Goal: Task Accomplishment & Management: Complete application form

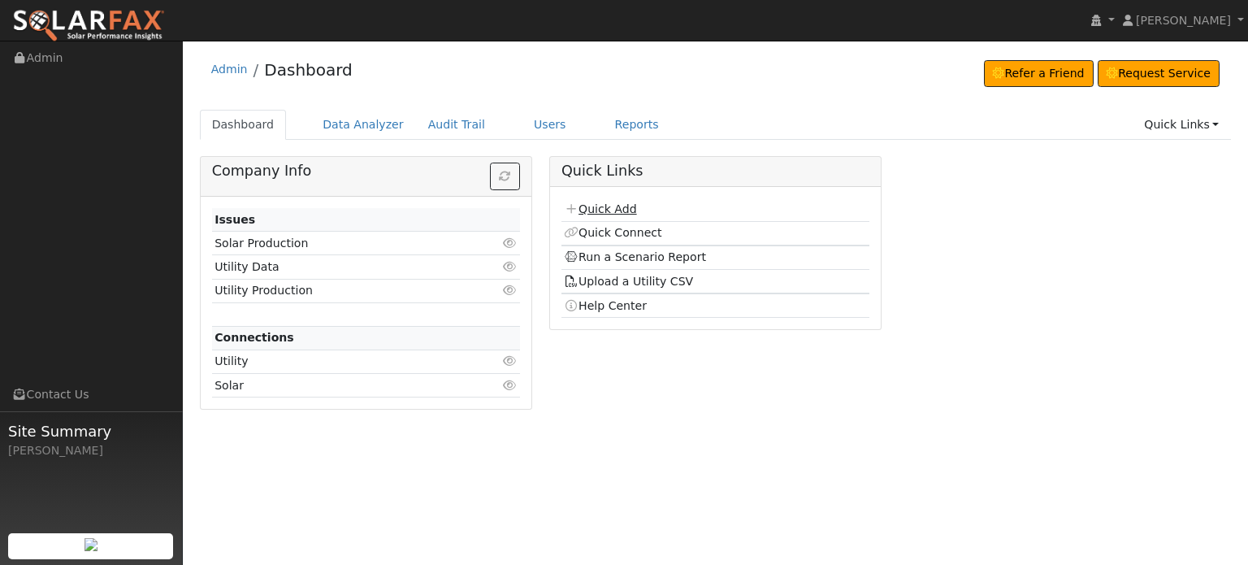
click at [617, 207] on link "Quick Add" at bounding box center [600, 208] width 72 height 13
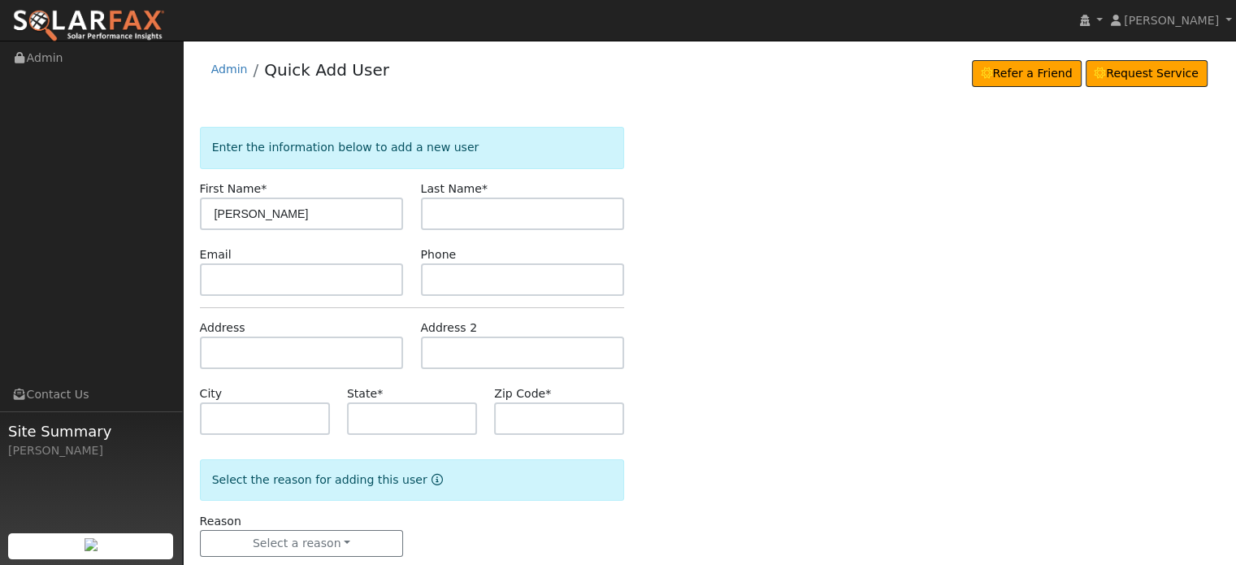
type input "[PERSON_NAME]"
click at [445, 214] on input "text" at bounding box center [523, 214] width 204 height 33
type input "Eells"
click at [212, 349] on input "text" at bounding box center [302, 352] width 204 height 33
click at [247, 355] on input "text" at bounding box center [302, 352] width 204 height 33
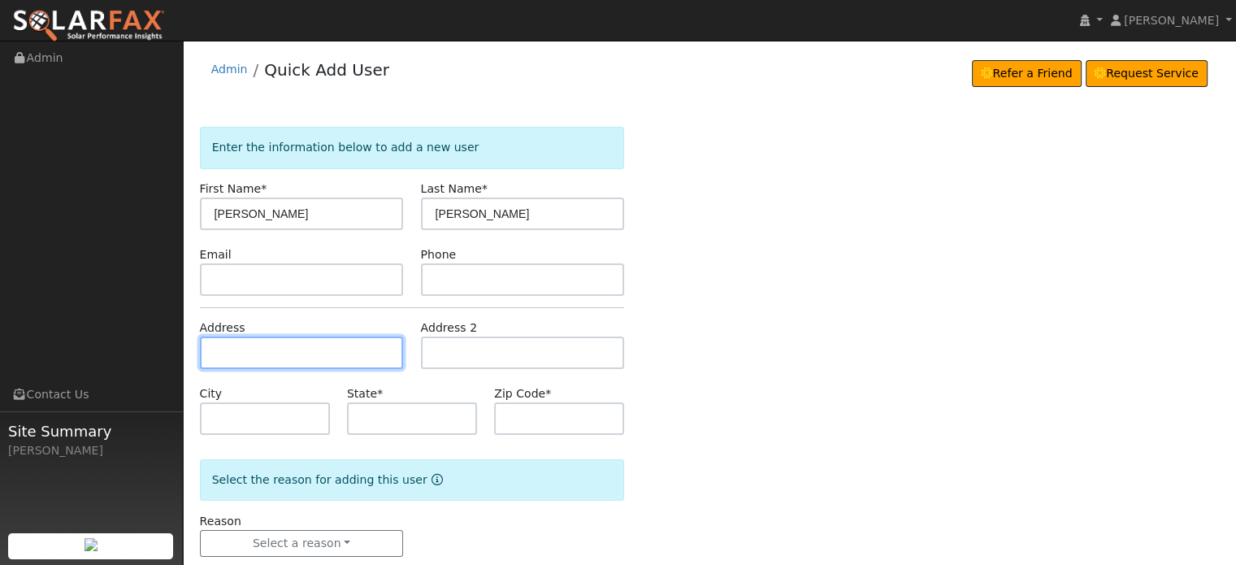
paste input "8400 Royall Oaks Dr."
type input "8400 Royall Oaks Drive"
type input "Granite Bay"
type input "CA"
type input "95746"
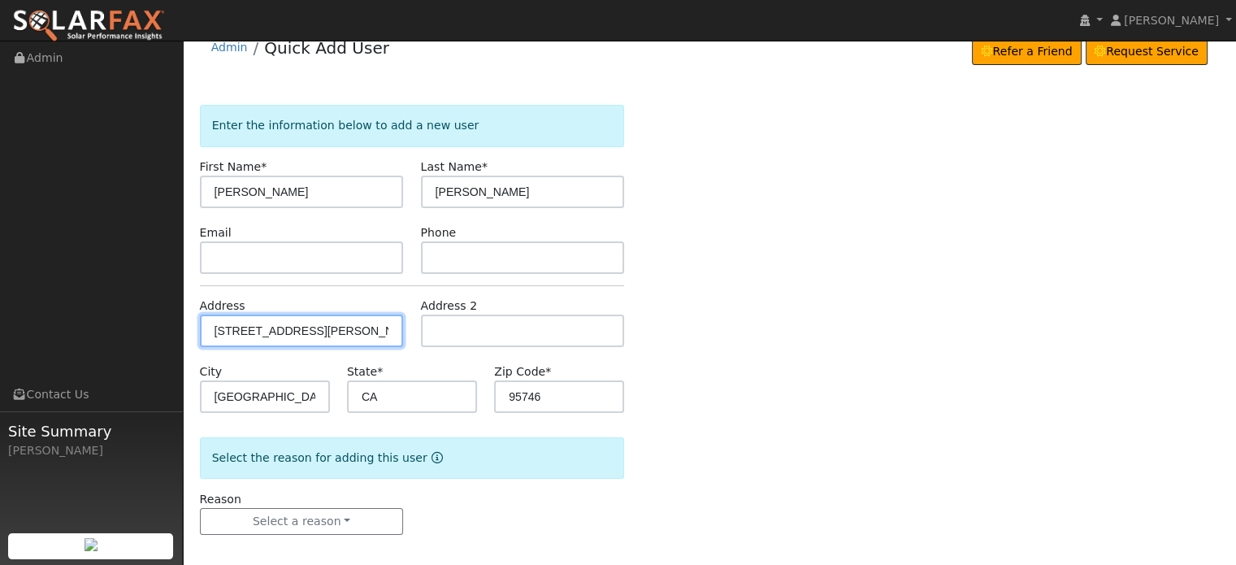
scroll to position [32, 0]
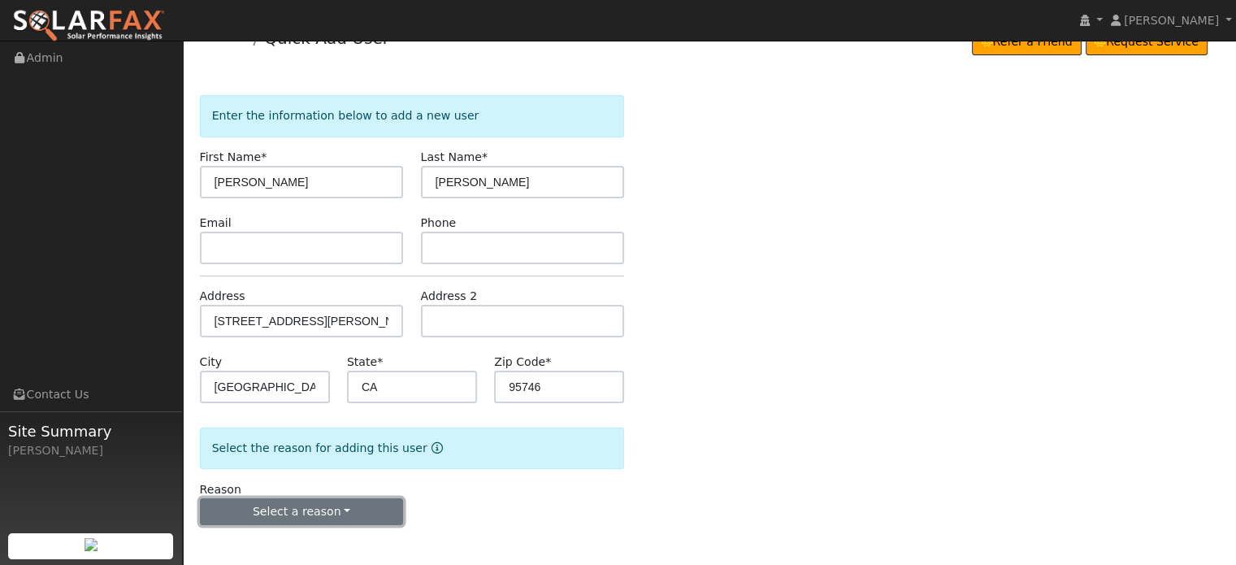
click at [301, 503] on button "Select a reason" at bounding box center [302, 512] width 204 height 28
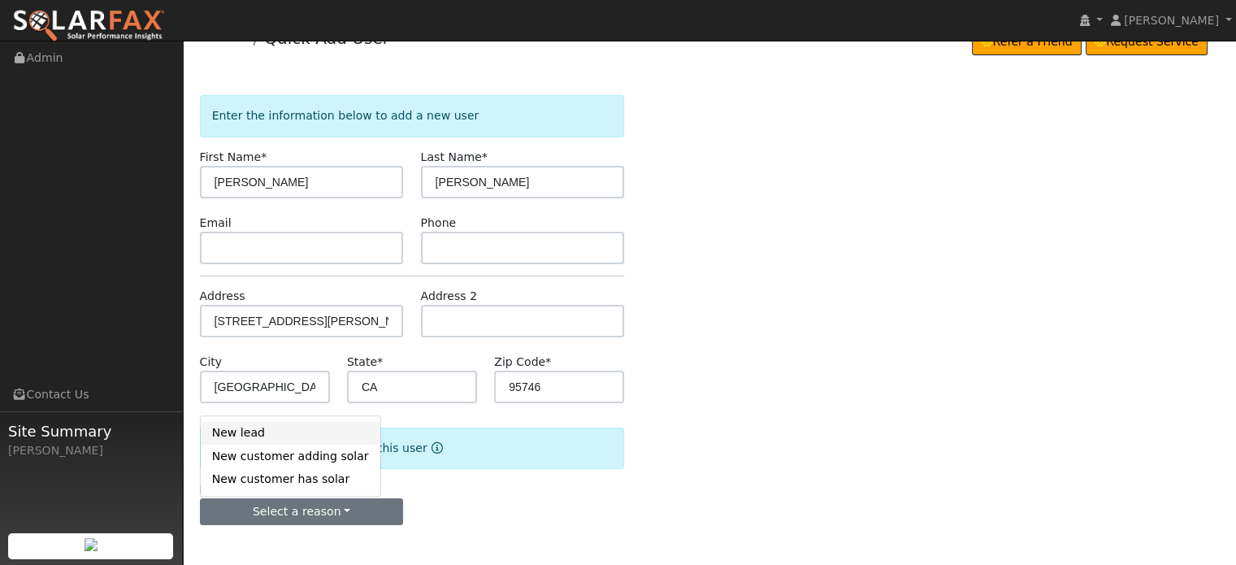
click at [238, 433] on link "New lead" at bounding box center [291, 433] width 180 height 23
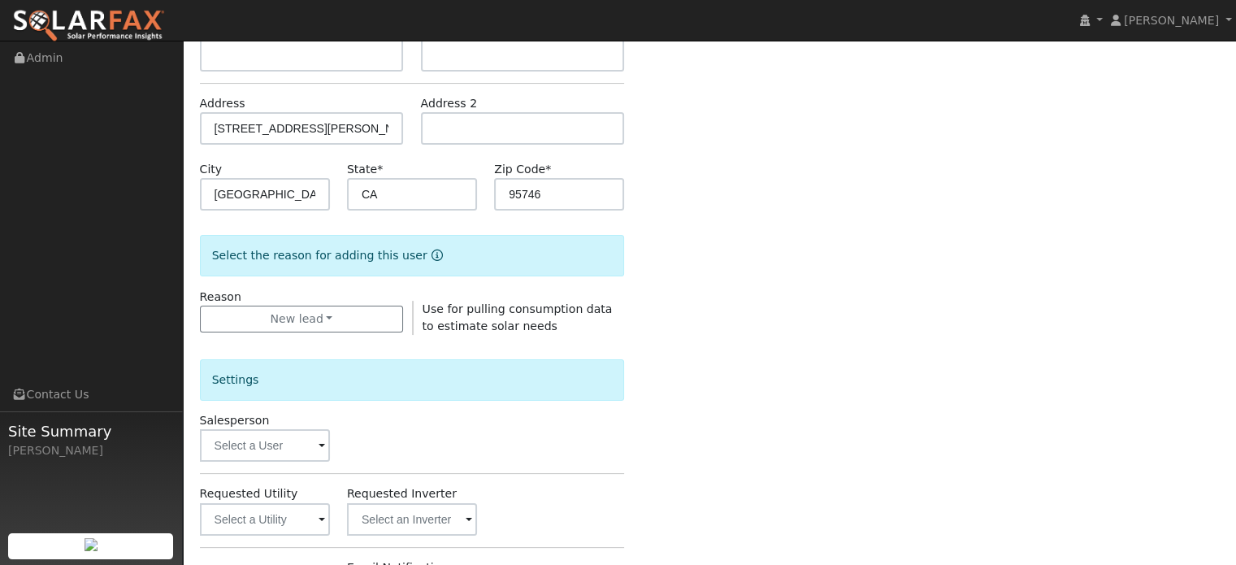
scroll to position [357, 0]
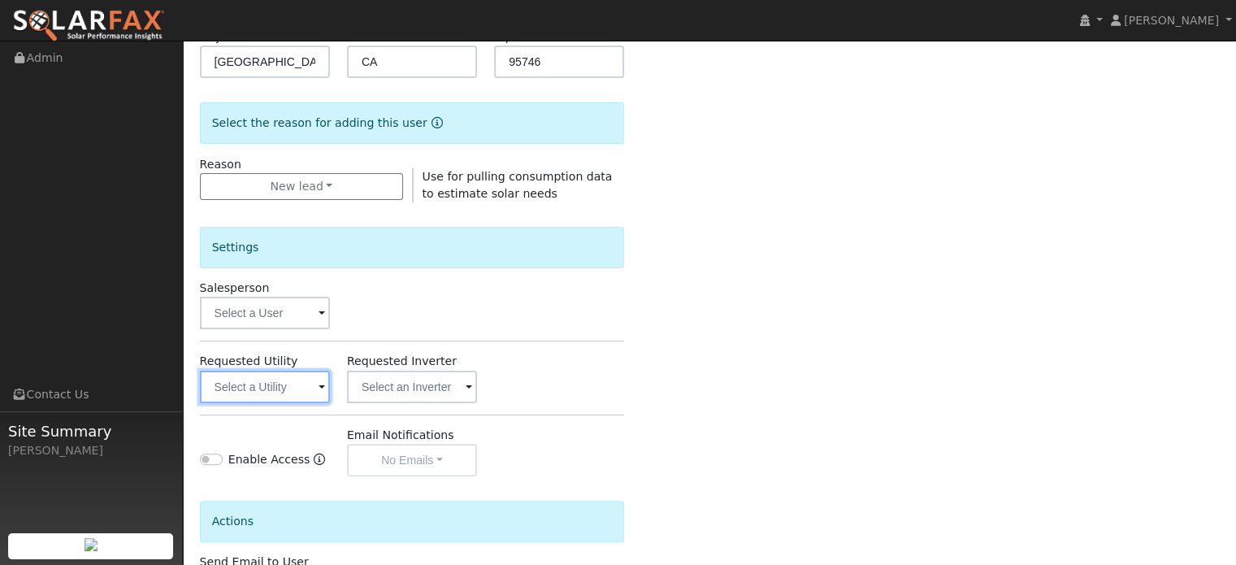
click at [283, 376] on input "text" at bounding box center [265, 387] width 130 height 33
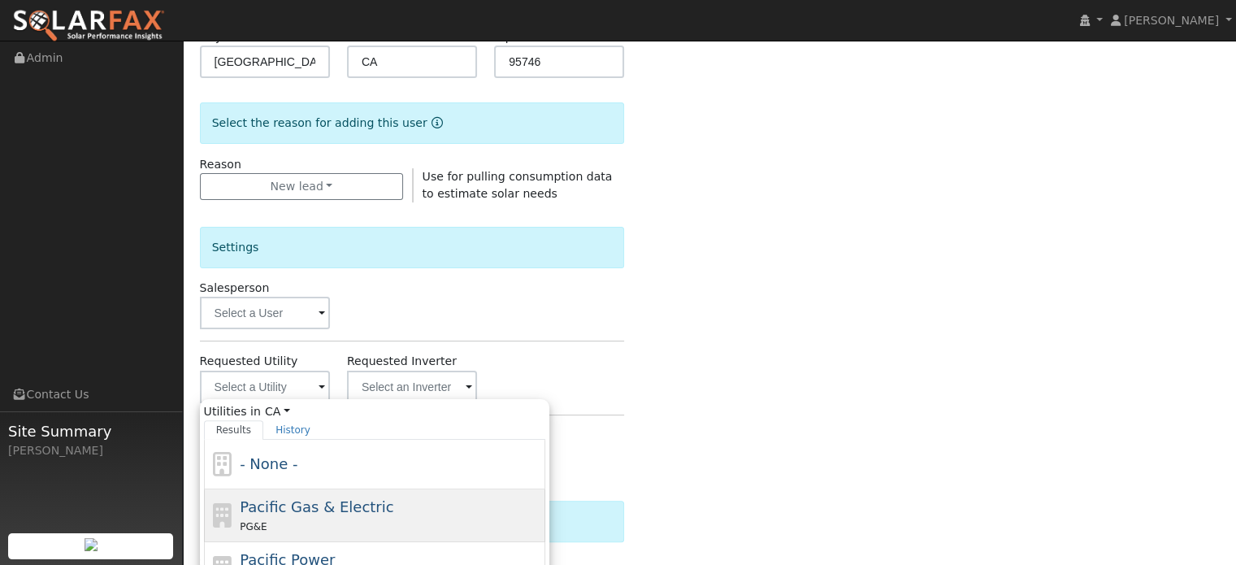
click at [302, 526] on div "PG&E" at bounding box center [391, 526] width 302 height 17
type input "Pacific Gas & Electric"
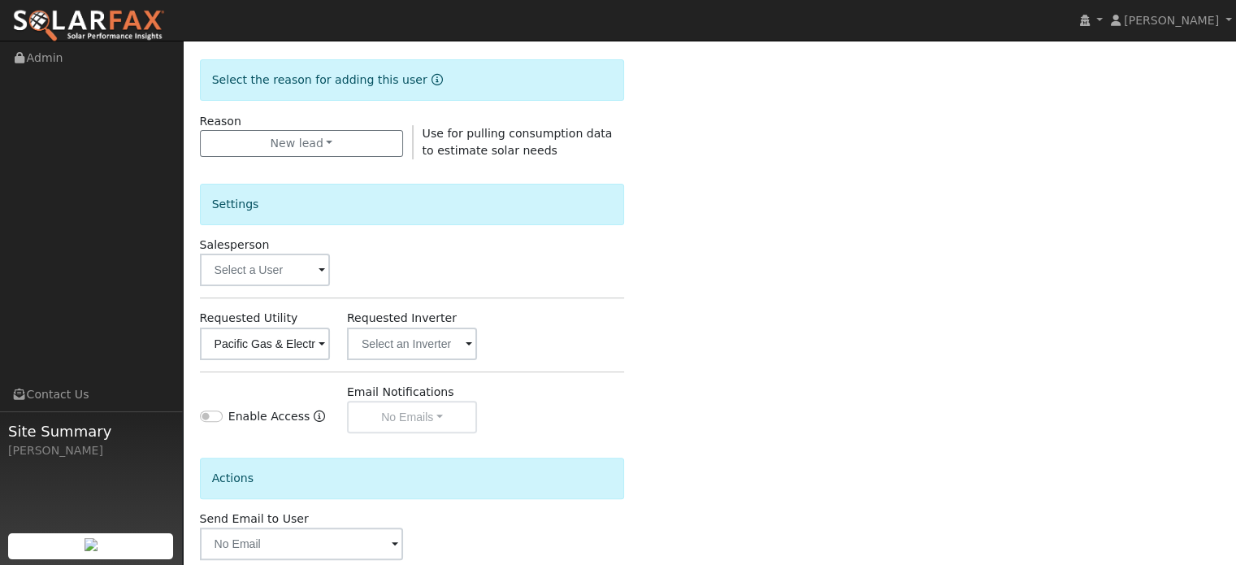
scroll to position [485, 0]
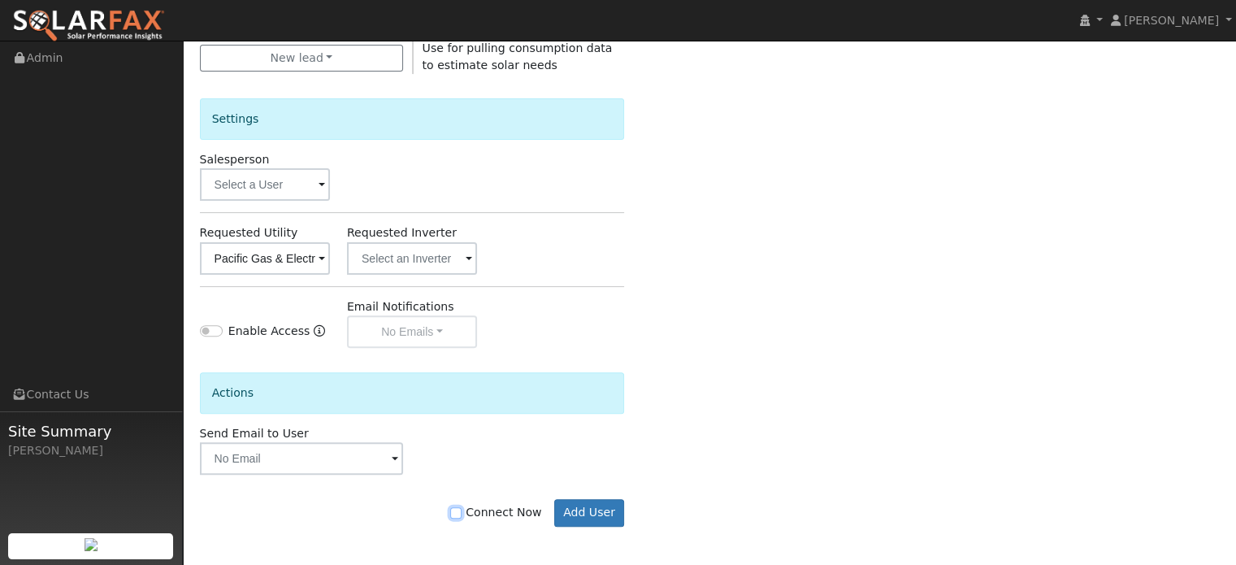
click at [462, 514] on input "Connect Now" at bounding box center [455, 512] width 11 height 11
checkbox input "true"
click at [584, 502] on button "Add User" at bounding box center [589, 513] width 71 height 28
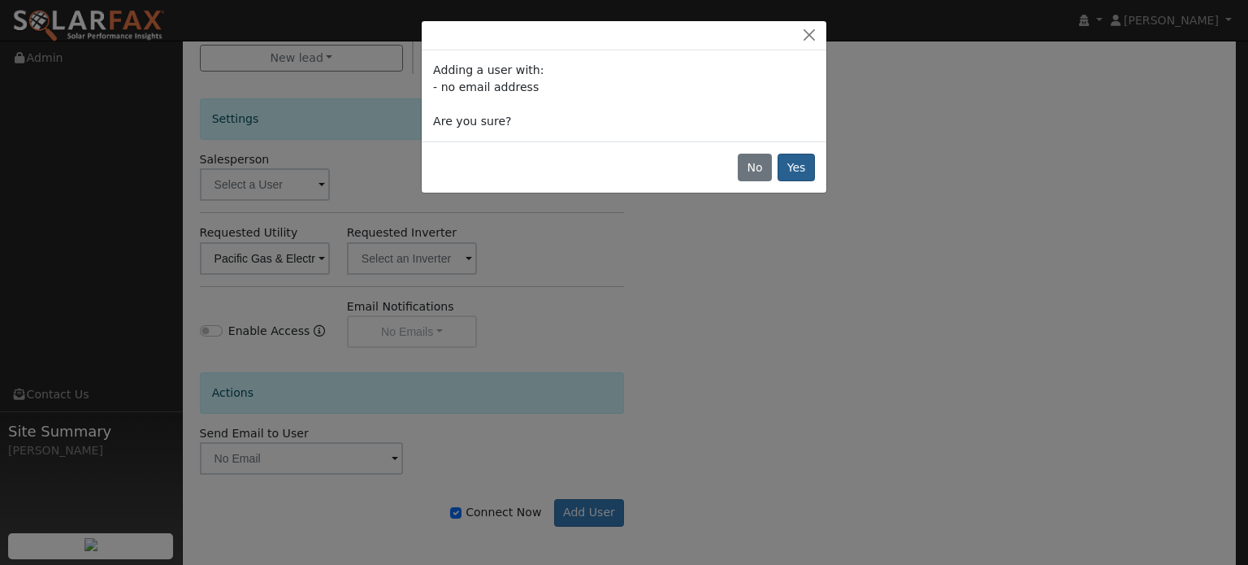
click at [803, 177] on div "No Yes" at bounding box center [624, 166] width 405 height 51
click at [803, 175] on button "Yes" at bounding box center [796, 168] width 37 height 28
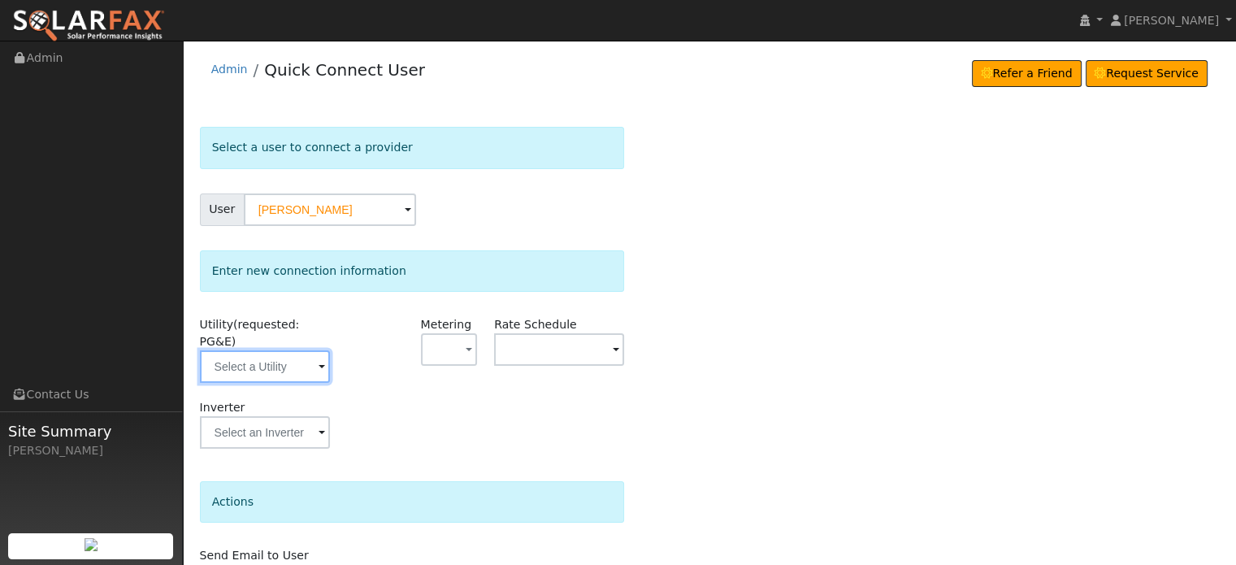
click at [260, 351] on input "text" at bounding box center [265, 366] width 130 height 33
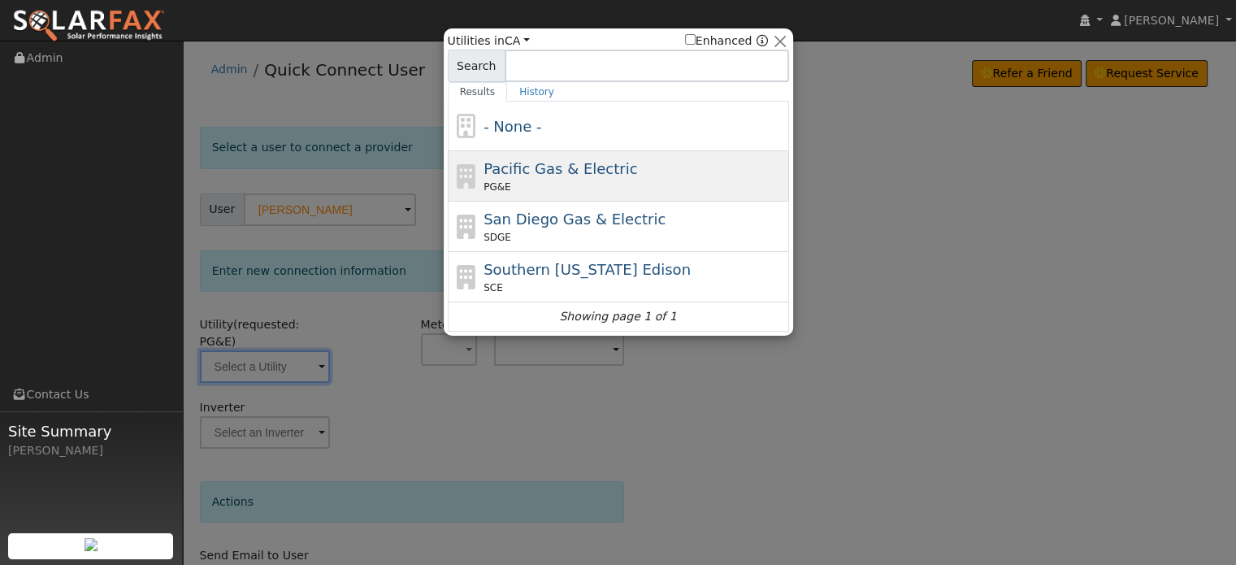
click at [580, 188] on div "PG&E" at bounding box center [635, 187] width 302 height 15
type input "PG&E"
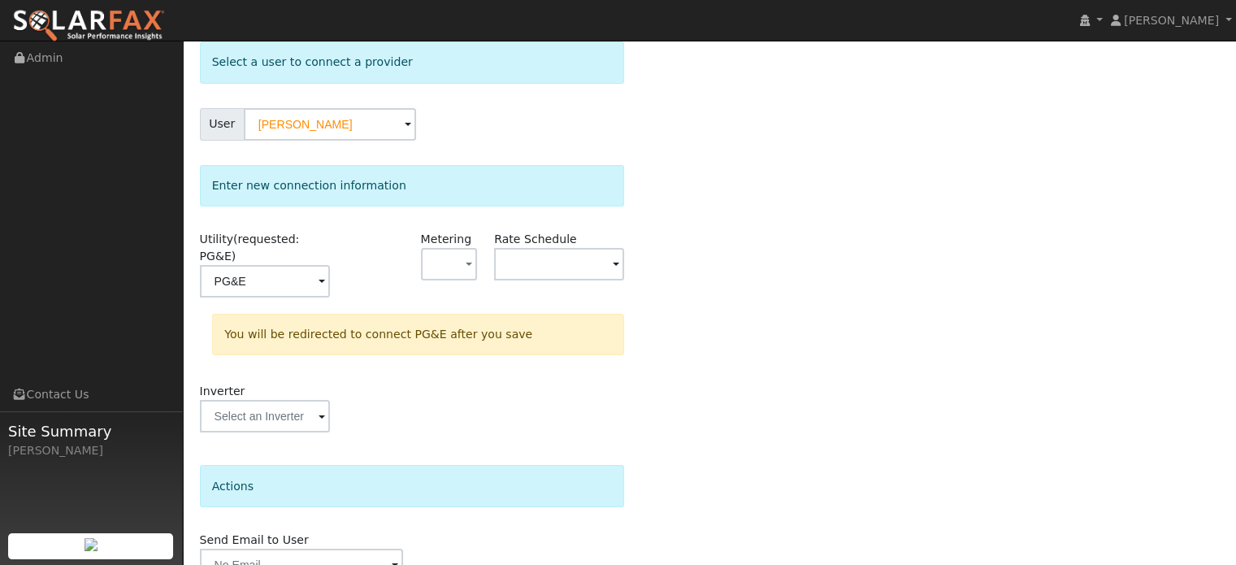
scroll to position [150, 0]
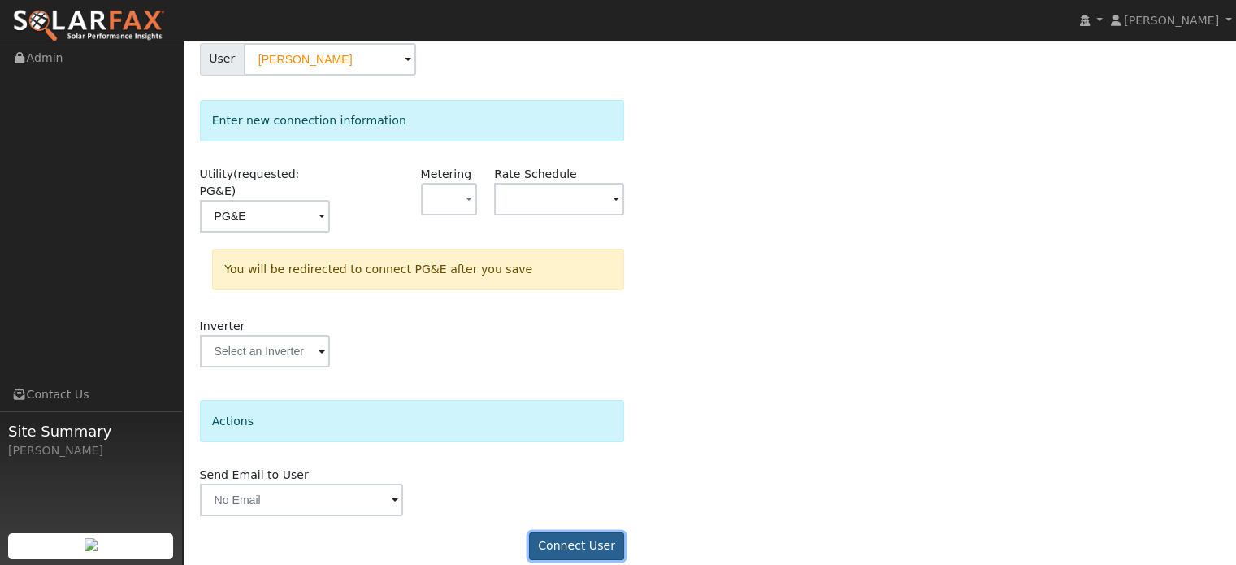
click at [577, 532] on button "Connect User" at bounding box center [577, 546] width 96 height 28
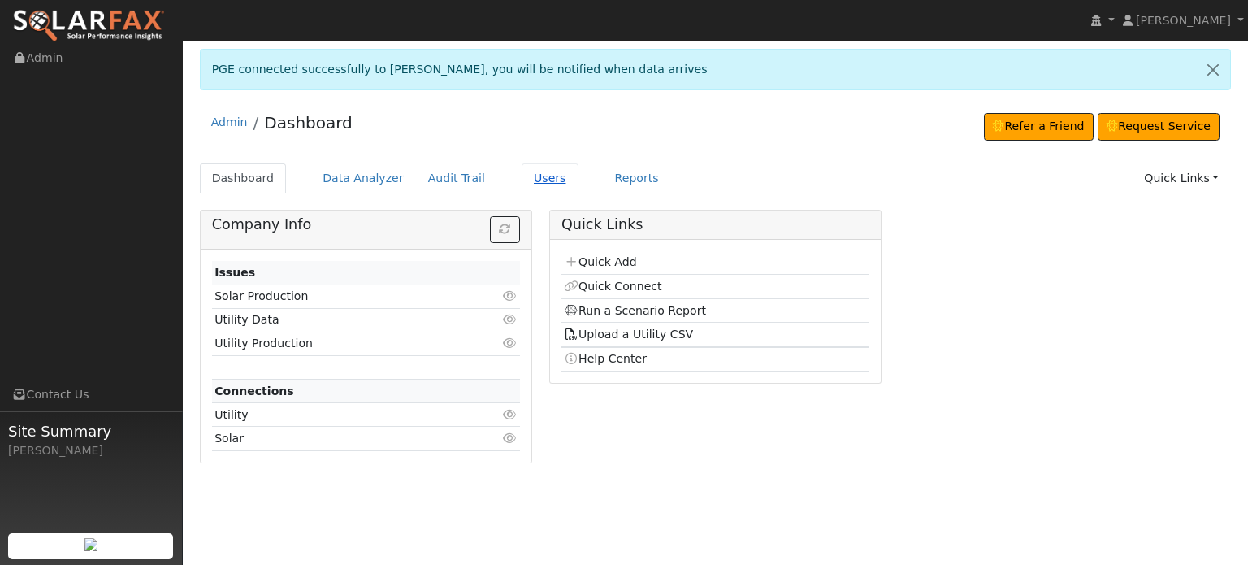
click at [522, 178] on link "Users" at bounding box center [550, 178] width 57 height 30
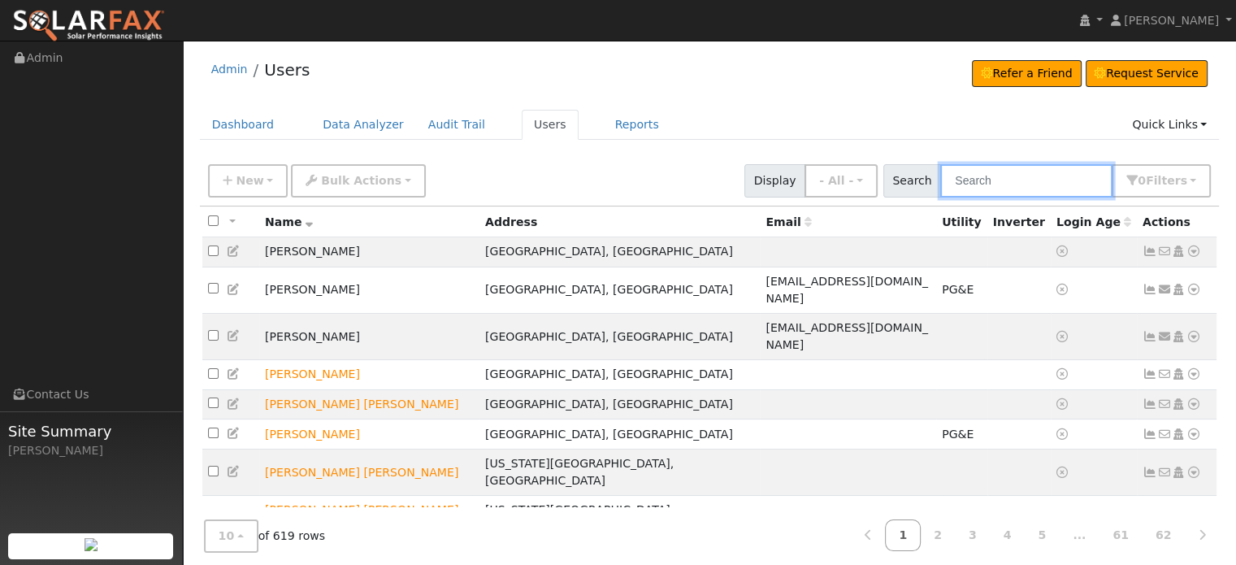
click at [1011, 181] on input "text" at bounding box center [1026, 180] width 172 height 33
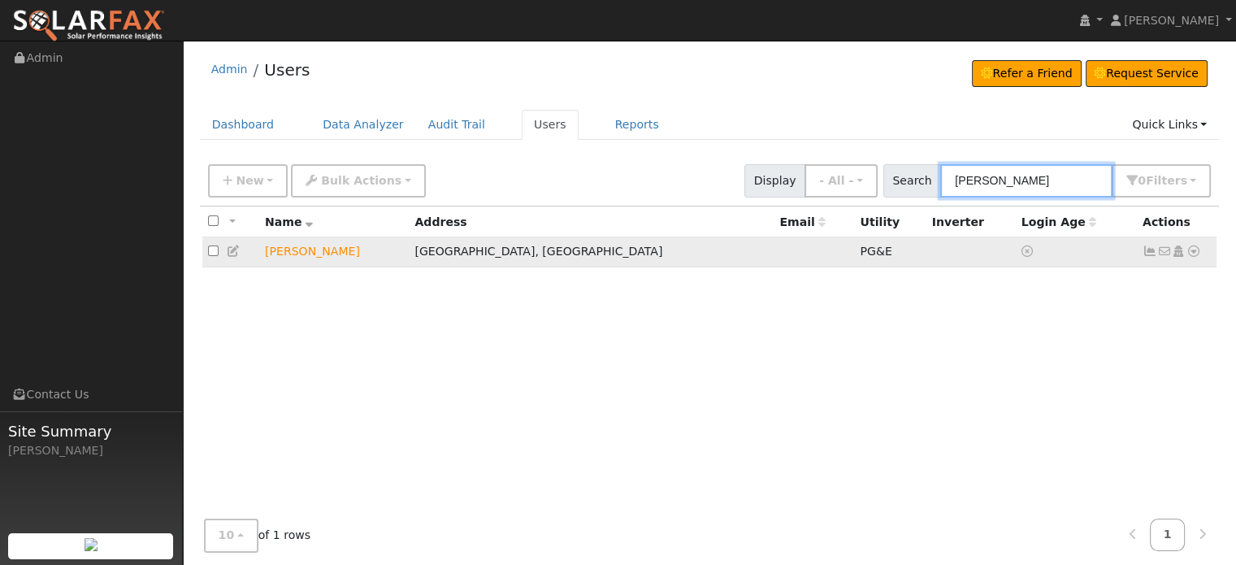
type input "derek"
click at [1148, 253] on icon at bounding box center [1150, 250] width 15 height 11
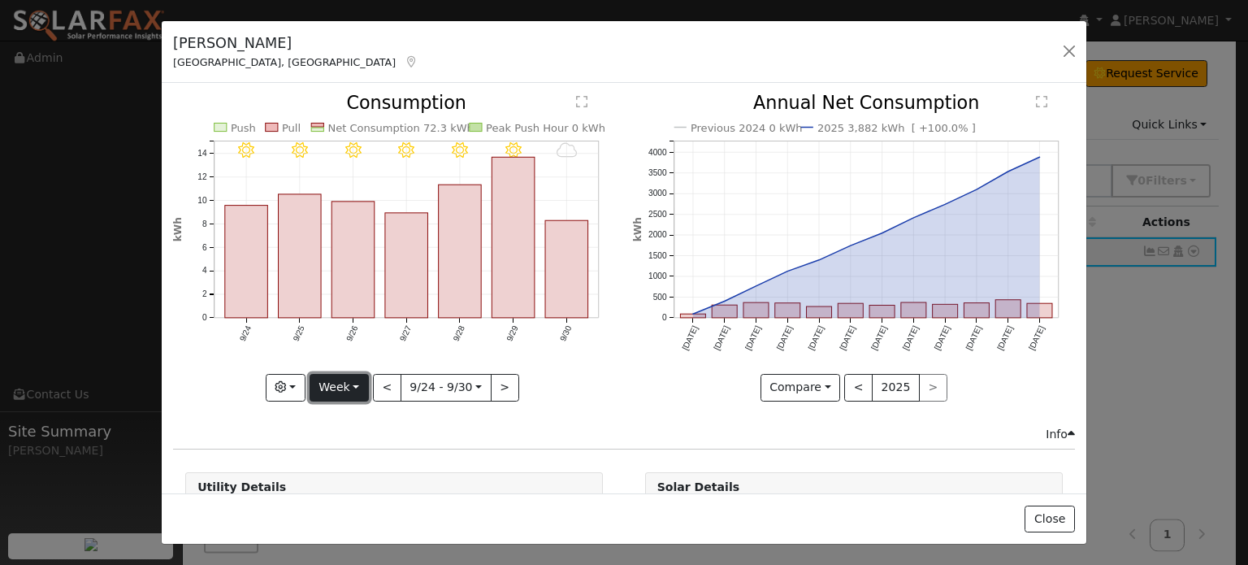
click at [354, 381] on button "Week" at bounding box center [339, 388] width 59 height 28
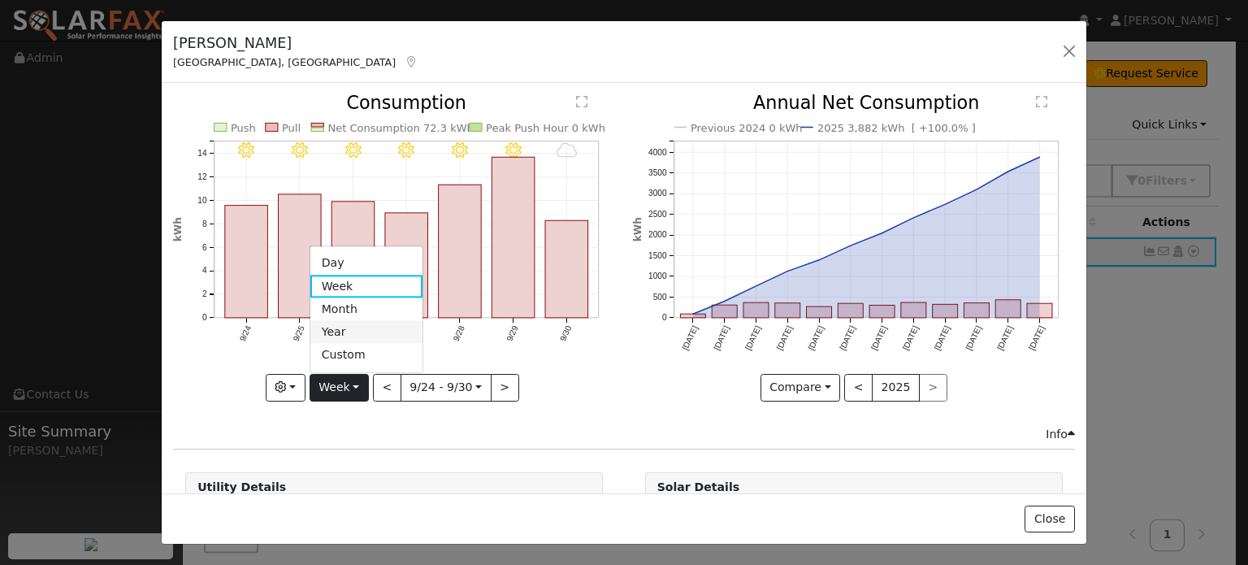
click at [348, 322] on link "Year" at bounding box center [366, 332] width 113 height 23
type input "2024-10-01"
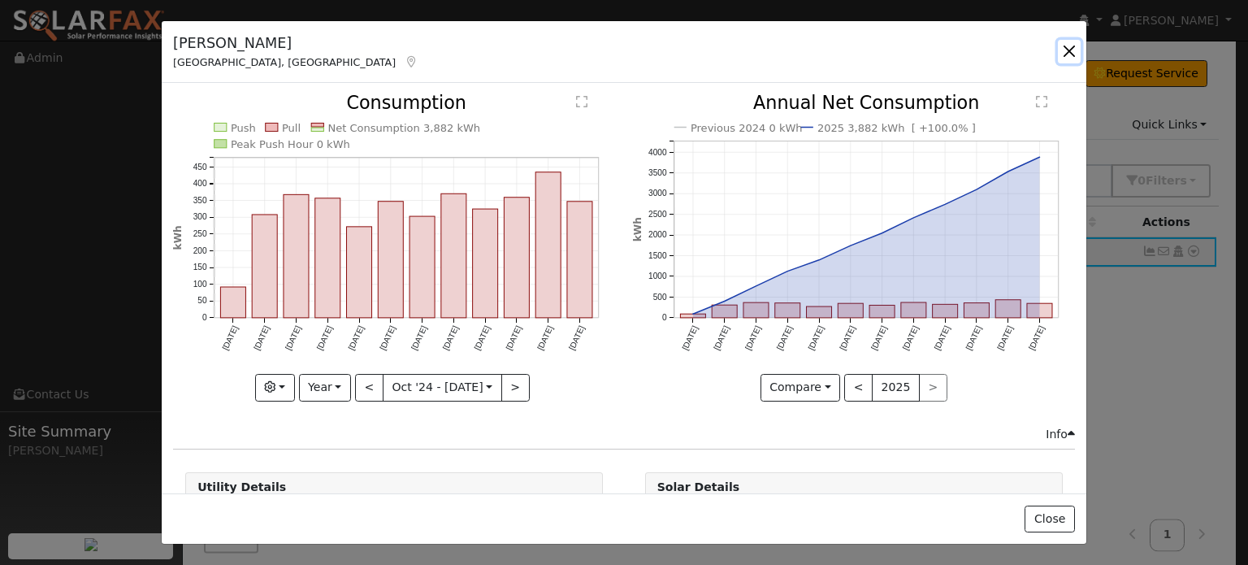
click at [1070, 42] on button "button" at bounding box center [1069, 51] width 23 height 23
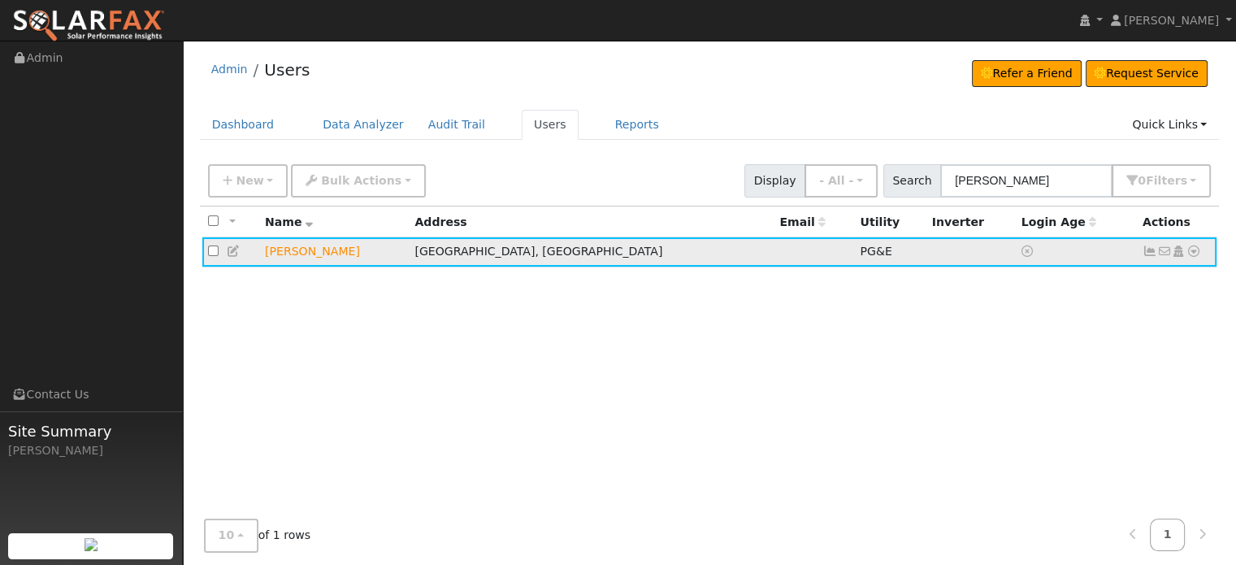
click at [1190, 254] on icon at bounding box center [1194, 250] width 15 height 11
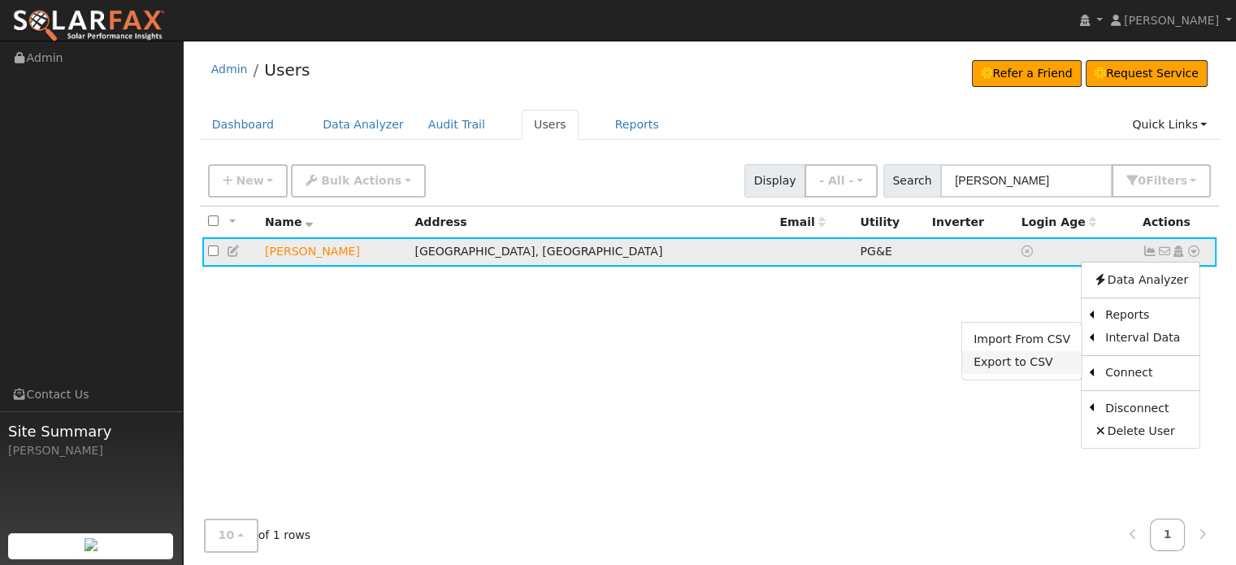
click at [1019, 362] on link "Export to CSV" at bounding box center [1021, 362] width 119 height 23
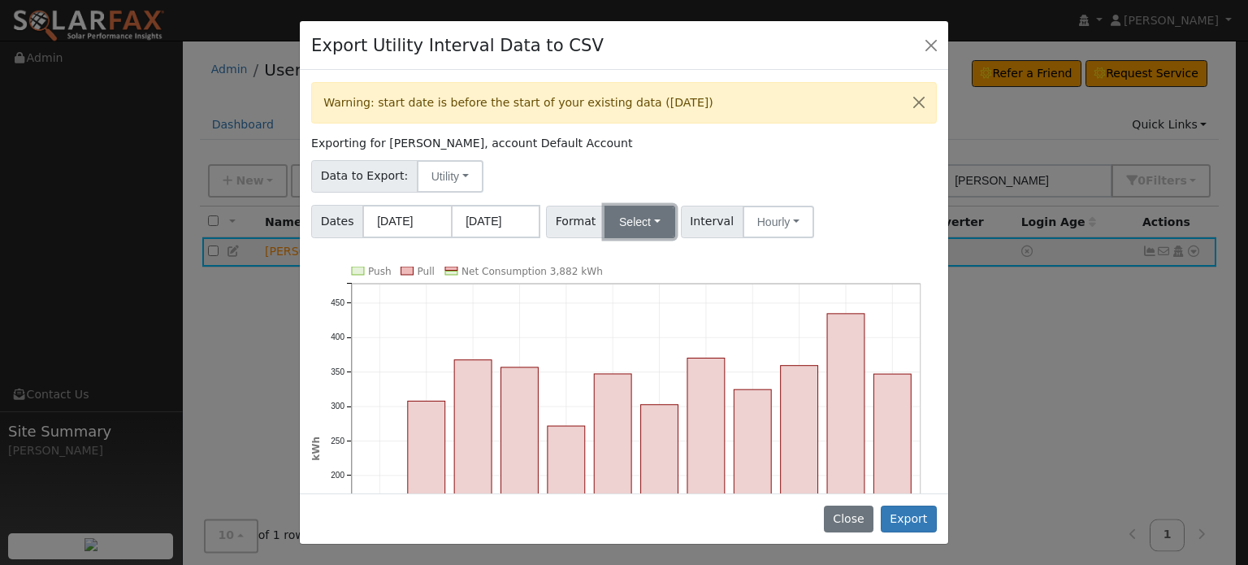
click at [619, 208] on button "Select" at bounding box center [640, 222] width 71 height 33
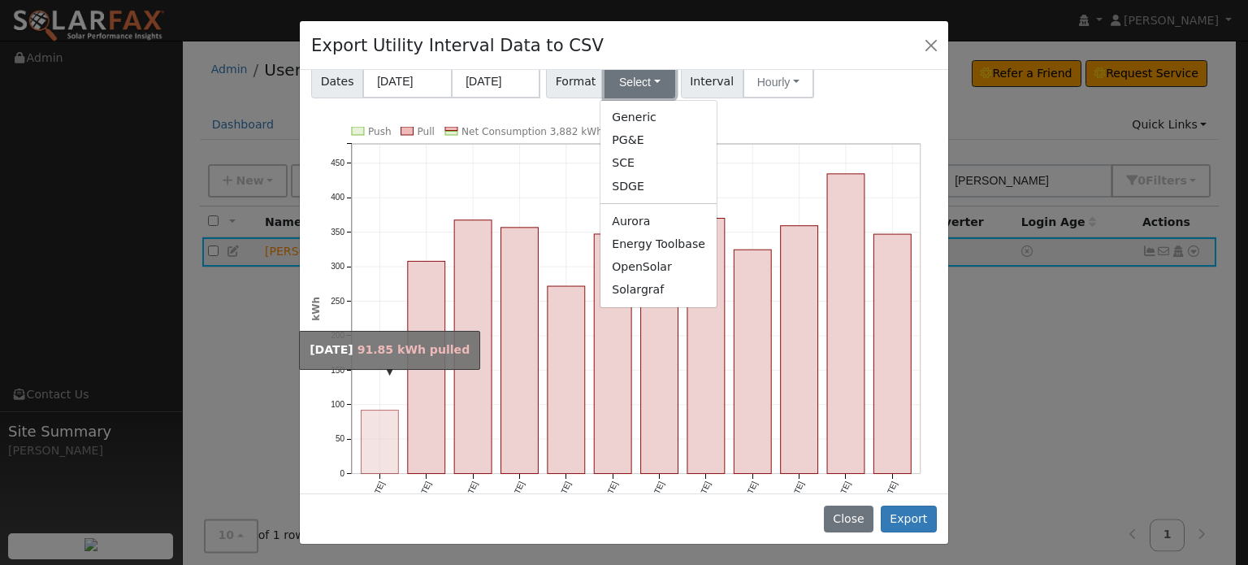
scroll to position [167, 0]
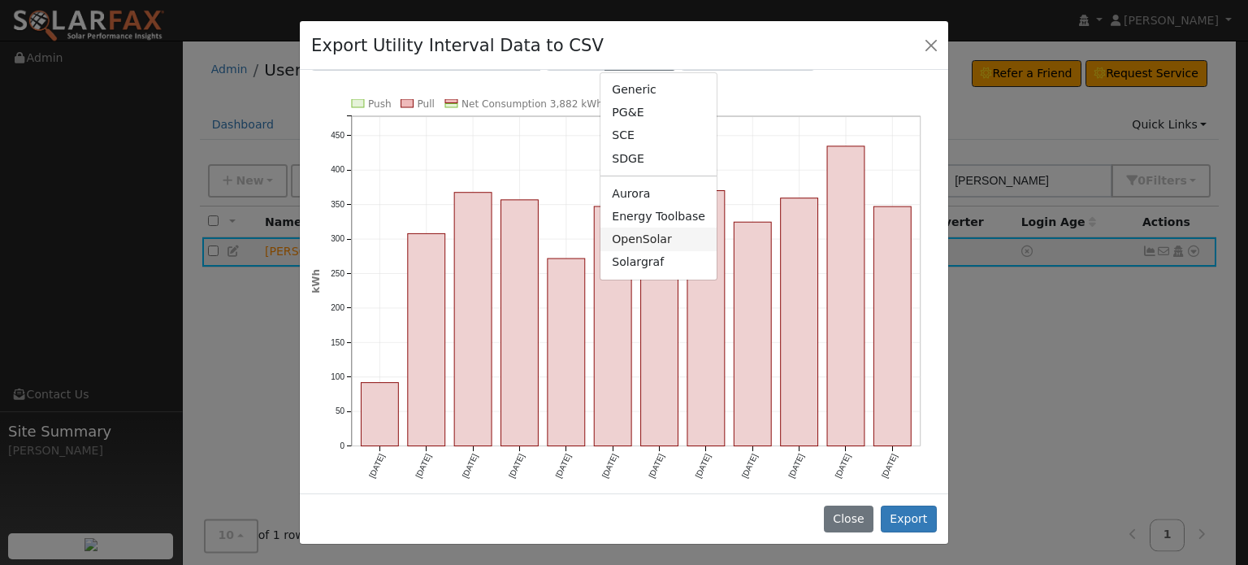
click at [624, 237] on link "OpenSolar" at bounding box center [659, 239] width 116 height 23
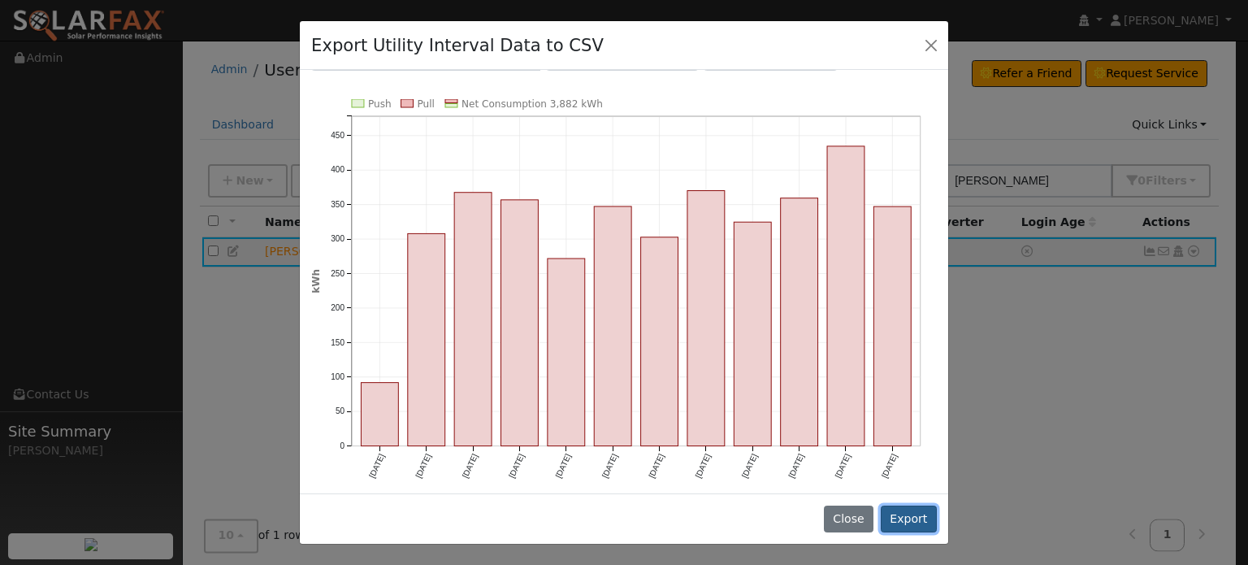
click at [904, 523] on button "Export" at bounding box center [909, 520] width 56 height 28
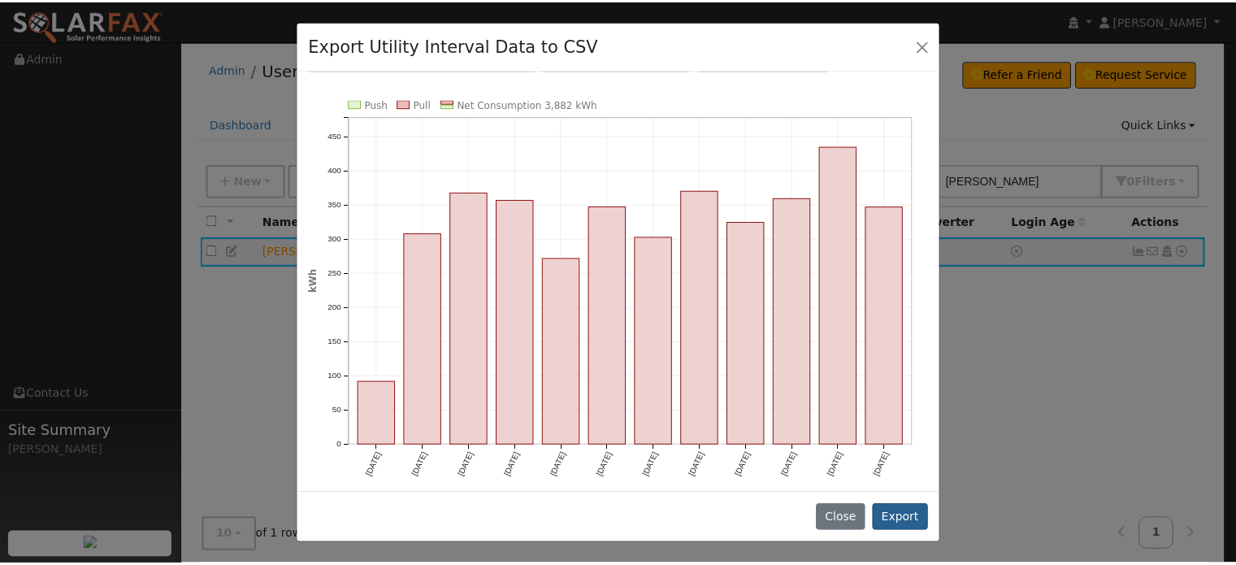
scroll to position [0, 0]
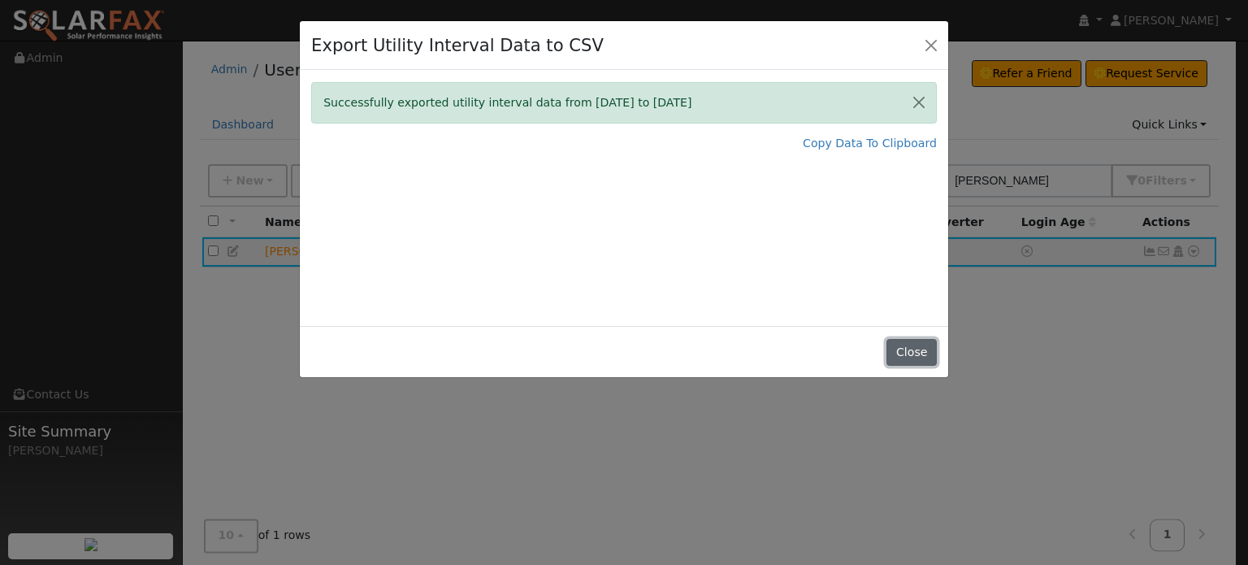
click at [923, 357] on button "Close" at bounding box center [912, 353] width 50 height 28
